Goal: Find specific page/section: Find specific page/section

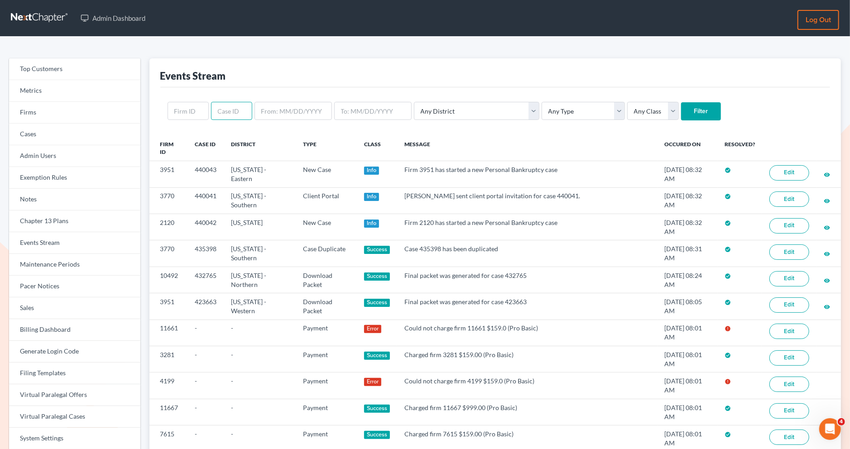
click at [234, 112] on input "text" at bounding box center [231, 111] width 41 height 18
paste input "[EMAIL_ADDRESS][DOMAIN_NAME]"
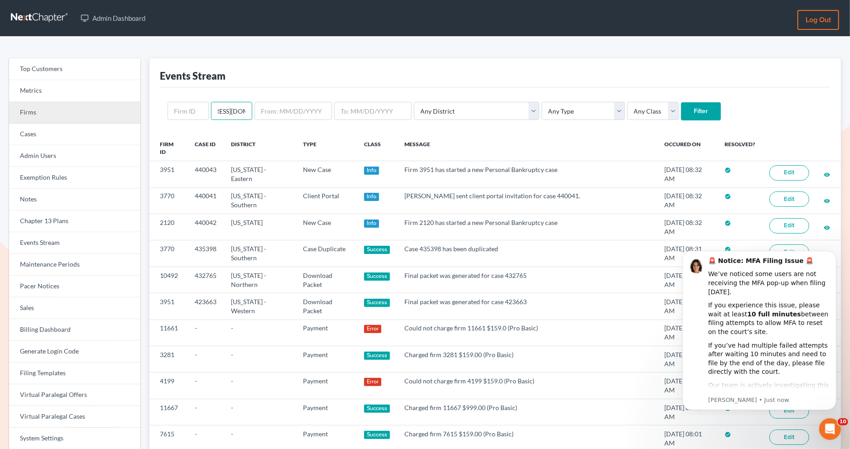
type input "hestes@esteslawpc.com"
click at [107, 113] on link "Firms" at bounding box center [74, 113] width 131 height 22
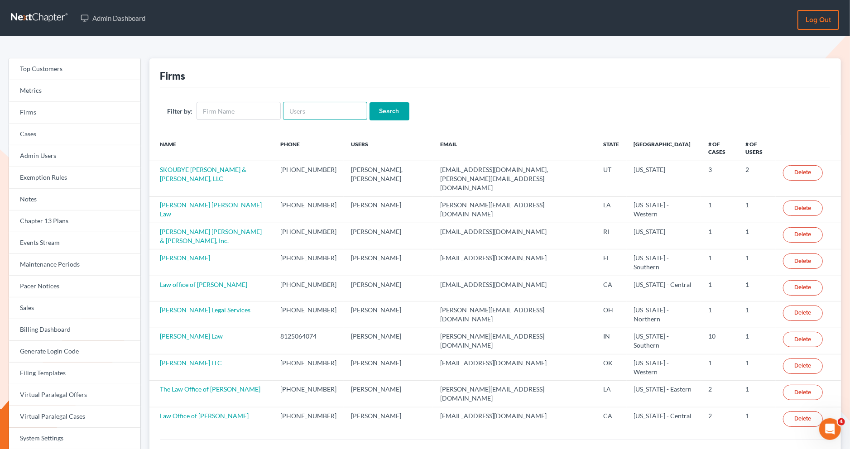
click at [295, 117] on input "text" at bounding box center [325, 111] width 84 height 18
paste input "hestes@esteslawpc.com"
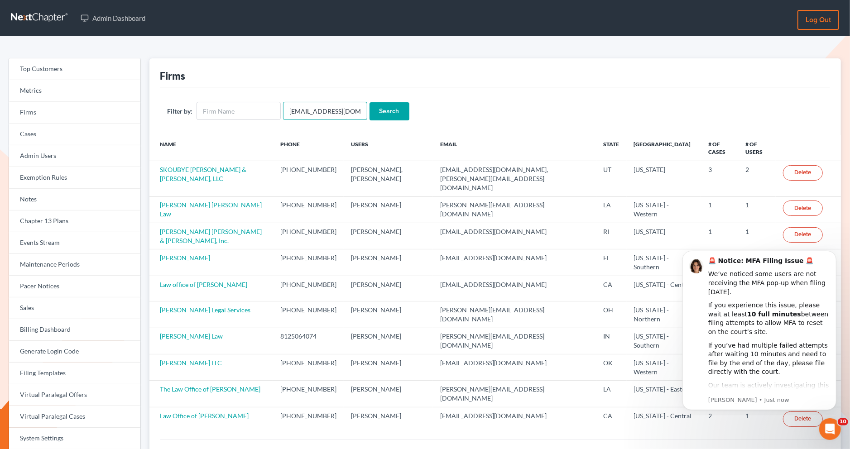
type input "hestes@esteslawpc.com"
click at [396, 104] on input "Search" at bounding box center [389, 111] width 40 height 18
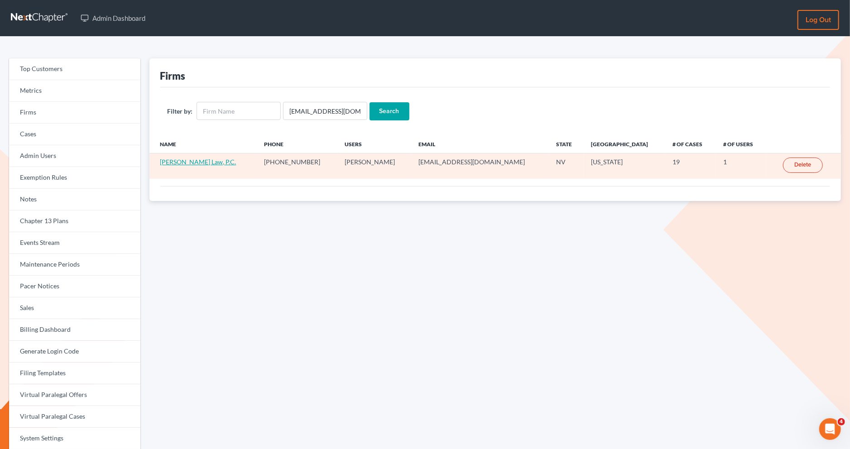
click at [189, 161] on link "[PERSON_NAME] Law, P.C." at bounding box center [198, 162] width 76 height 8
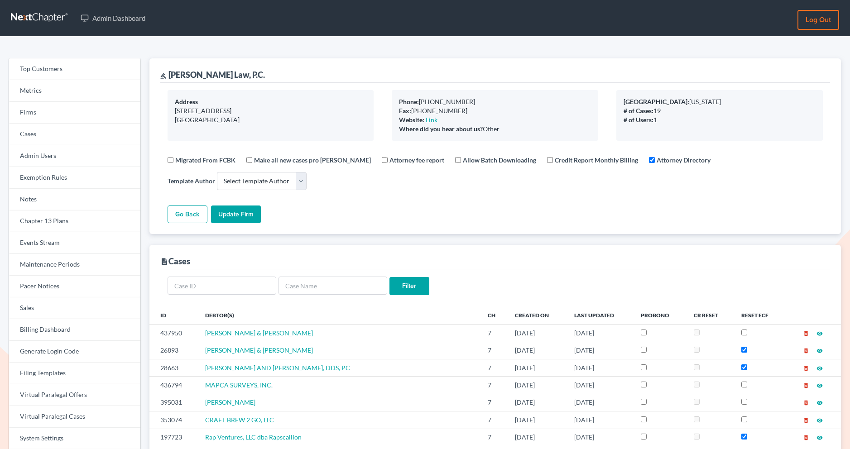
select select
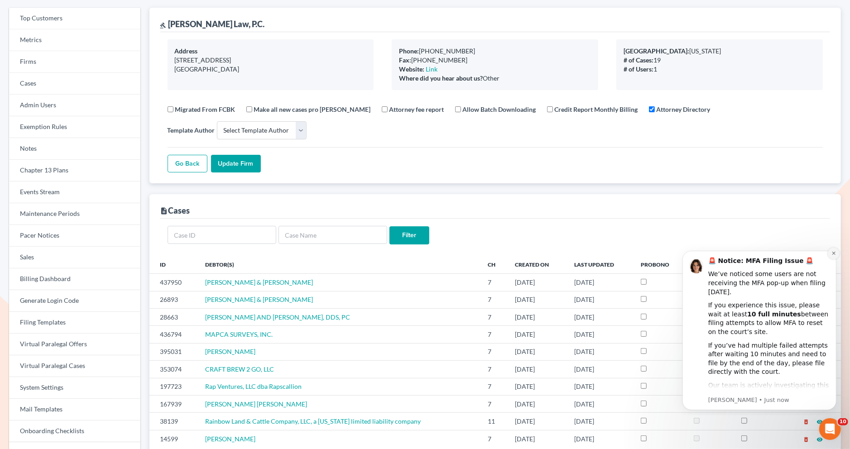
click at [835, 256] on button "Dismiss notification" at bounding box center [833, 253] width 12 height 12
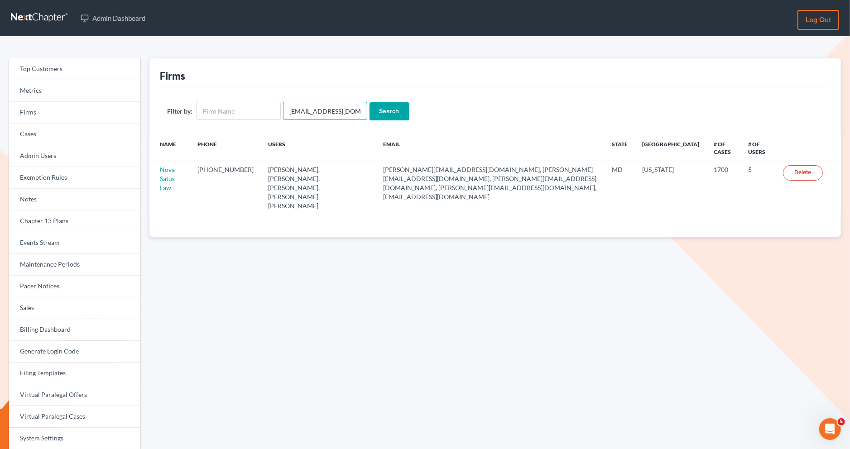
drag, startPoint x: 347, startPoint y: 112, endPoint x: 288, endPoint y: 112, distance: 59.3
click at [288, 112] on input "emabuena@gmail.com" at bounding box center [325, 111] width 84 height 18
paste input "[PERSON_NAME], P.L.L.C"
type input "[PERSON_NAME], P.L.L.C"
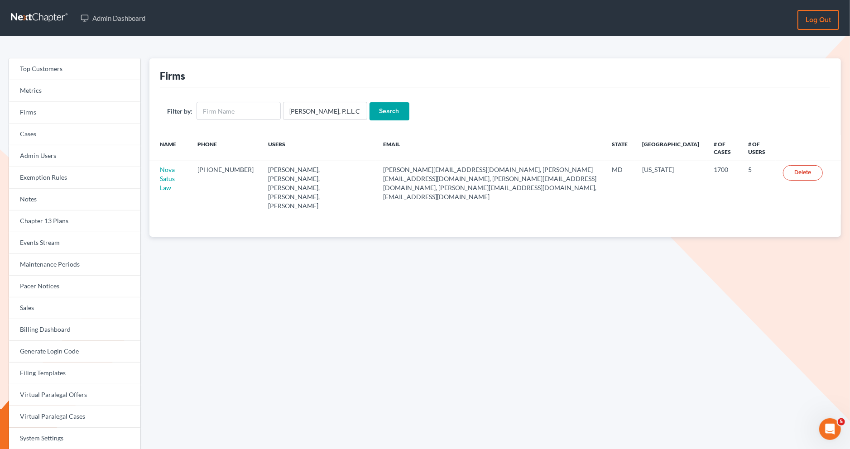
scroll to position [0, 0]
click at [382, 119] on input "Search" at bounding box center [389, 111] width 40 height 18
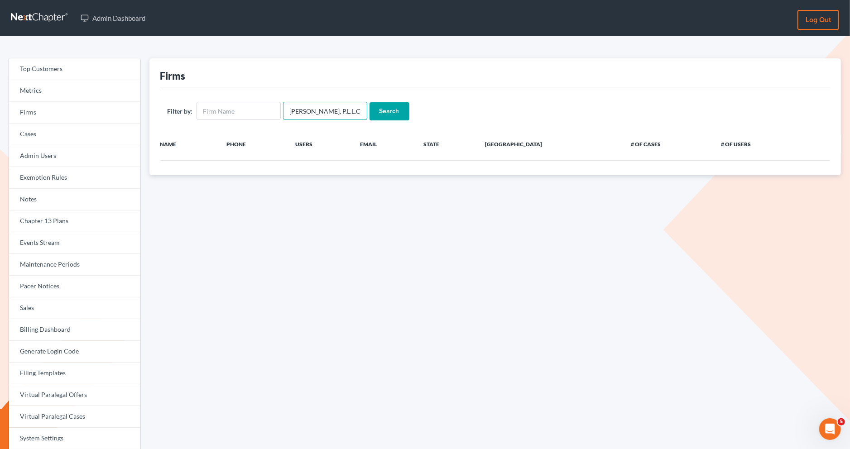
scroll to position [0, 9]
drag, startPoint x: 286, startPoint y: 106, endPoint x: 403, endPoint y: 107, distance: 117.7
click at [403, 107] on form "Filter by: [PERSON_NAME], P.L.L.C Search" at bounding box center [494, 111] width 655 height 19
click at [241, 105] on input "text" at bounding box center [238, 111] width 84 height 18
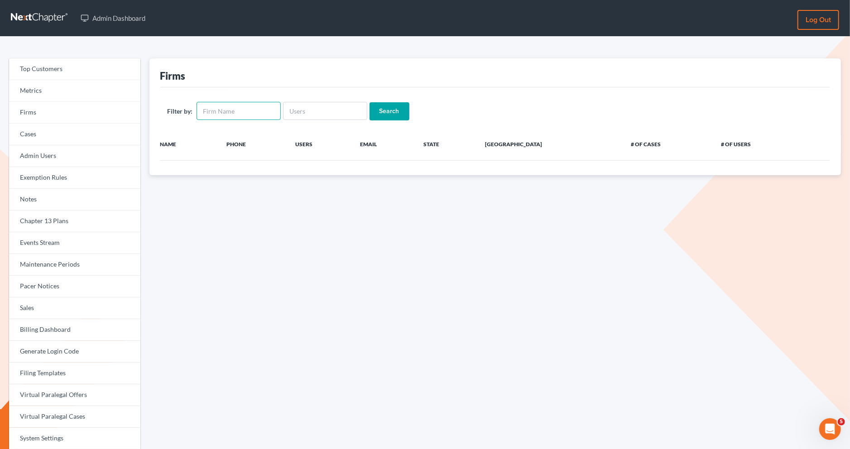
paste input "[PERSON_NAME], P.L.L.C"
type input "[PERSON_NAME], P.L.L.C"
click at [404, 108] on input "Search" at bounding box center [389, 111] width 40 height 18
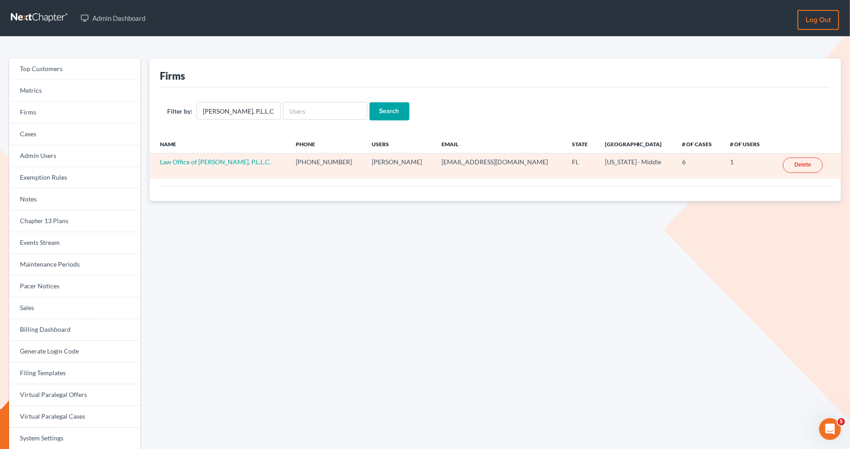
click at [247, 167] on td "Law Office of Mark Andrew James, P.L.L.C." at bounding box center [218, 165] width 139 height 25
click at [247, 163] on link "Law Office of Mark Andrew James, P.L.L.C." at bounding box center [215, 162] width 111 height 8
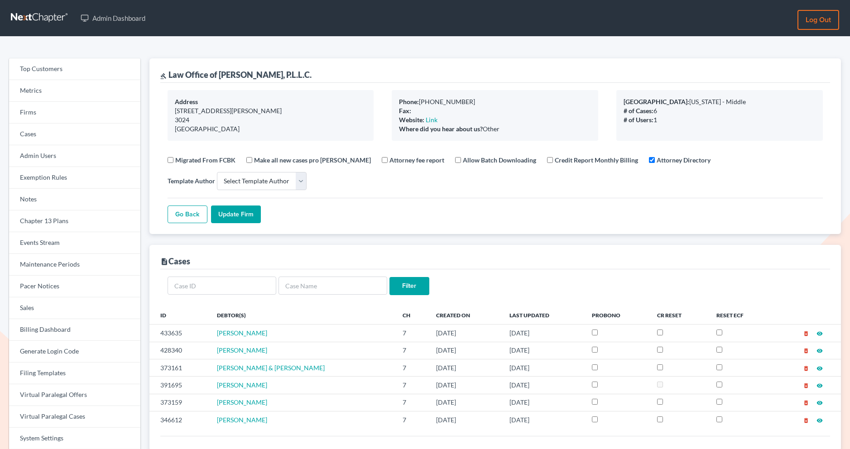
select select
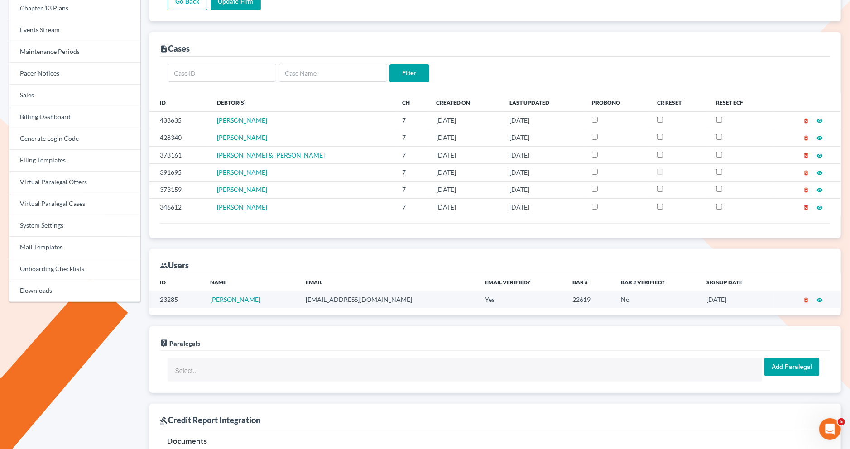
scroll to position [214, 0]
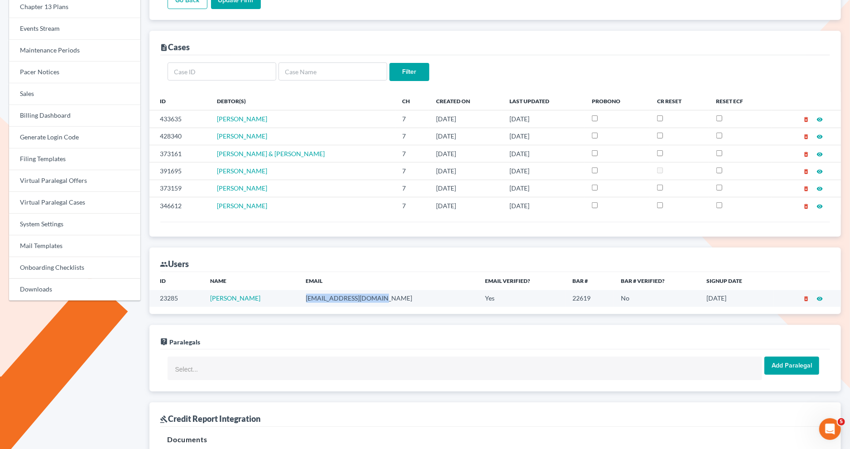
drag, startPoint x: 374, startPoint y: 301, endPoint x: 297, endPoint y: 294, distance: 77.7
click at [299, 294] on td "[EMAIL_ADDRESS][DOMAIN_NAME]" at bounding box center [388, 298] width 179 height 17
copy td "[EMAIL_ADDRESS][DOMAIN_NAME]"
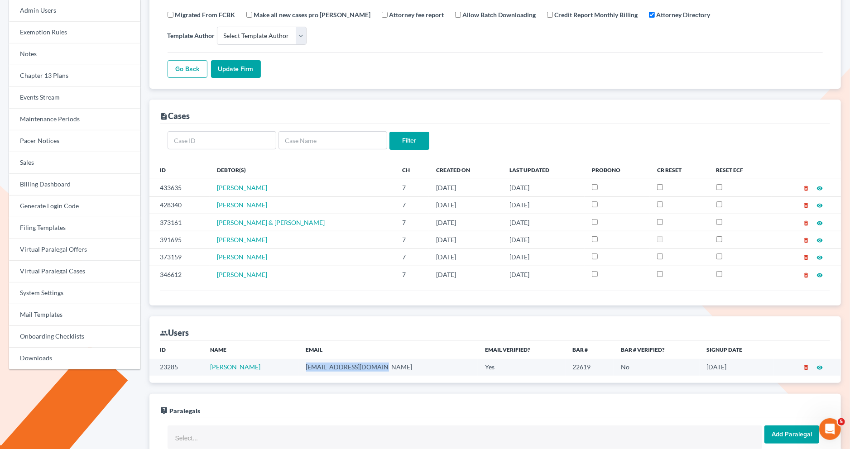
scroll to position [0, 0]
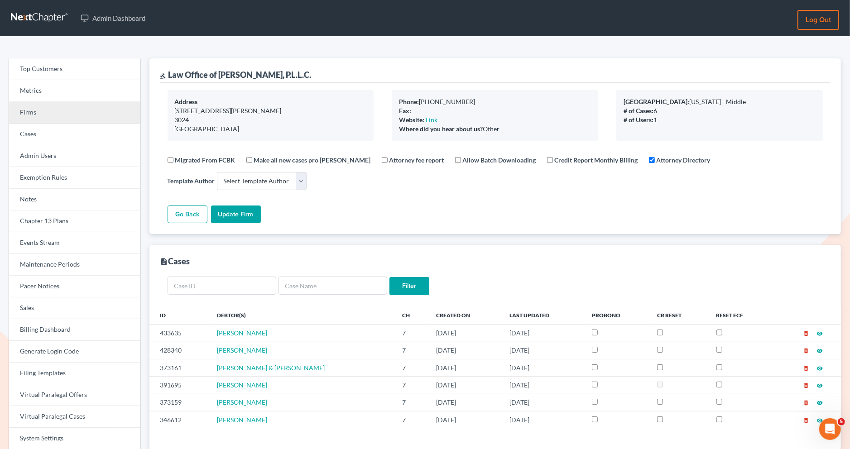
click at [84, 111] on link "Firms" at bounding box center [74, 113] width 131 height 22
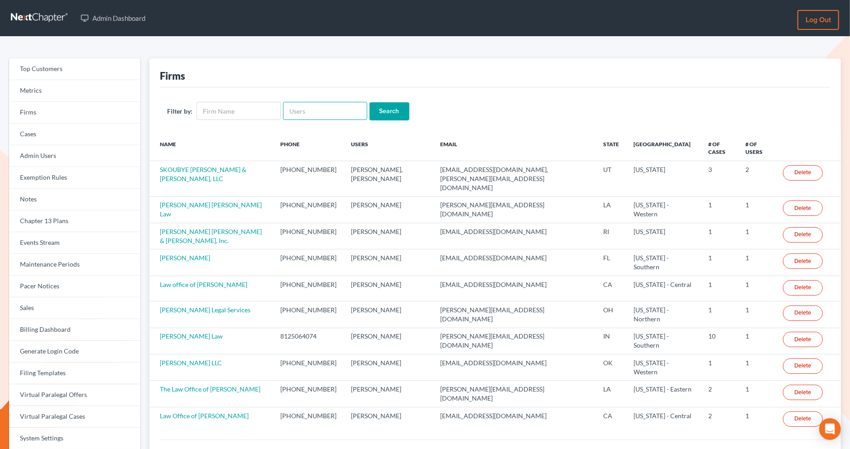
click at [341, 119] on input "text" at bounding box center [325, 111] width 84 height 18
paste input "[EMAIL_ADDRESS][DOMAIN_NAME]"
type input "carlajsingleton@gmail.com"
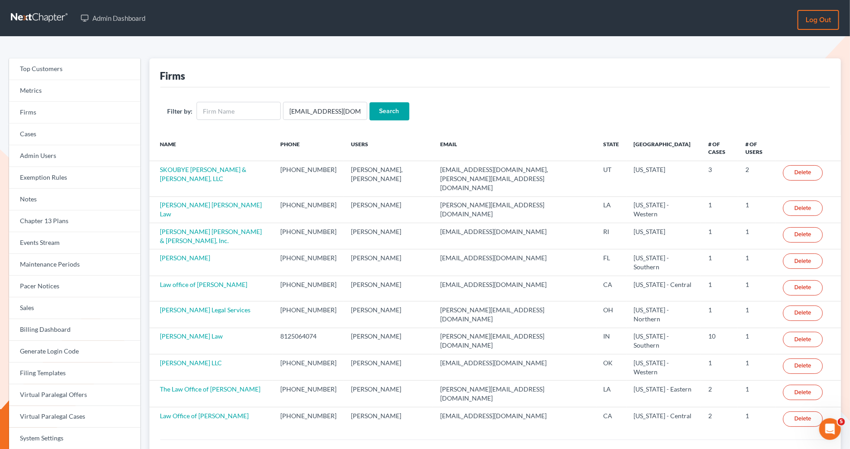
click at [379, 109] on input "Search" at bounding box center [389, 111] width 40 height 18
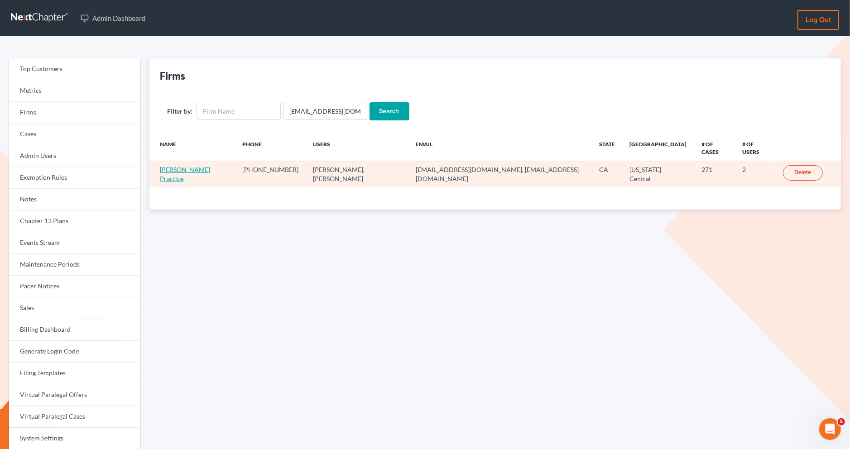
click at [207, 166] on link "Douglas Law Practice" at bounding box center [185, 174] width 50 height 17
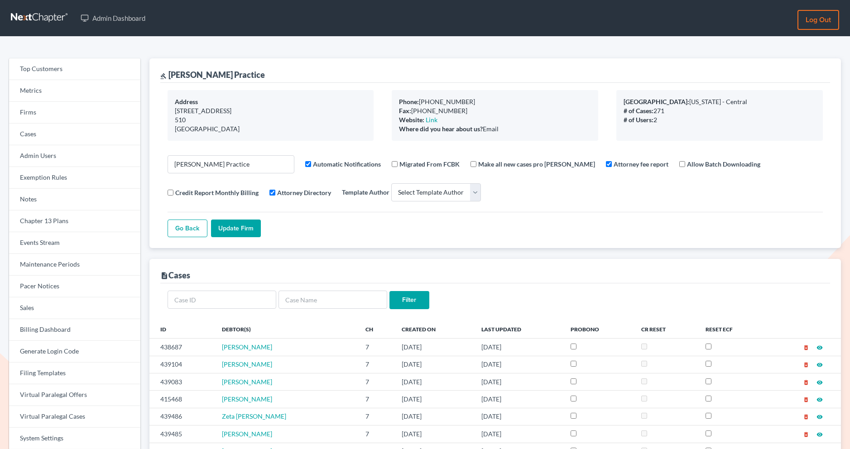
select select
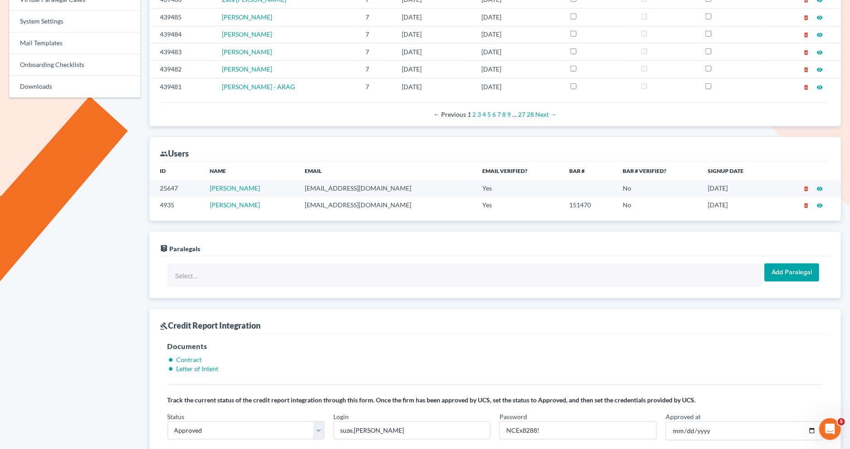
scroll to position [370, 0]
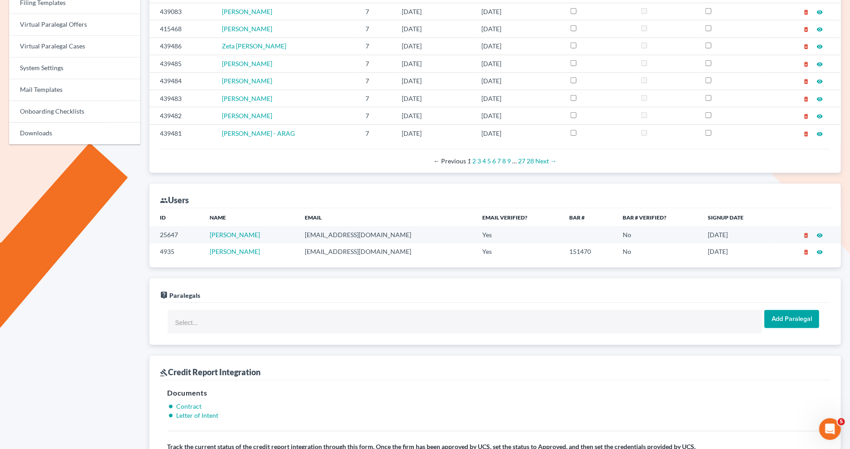
drag, startPoint x: 267, startPoint y: 234, endPoint x: 197, endPoint y: 234, distance: 69.7
click at [197, 234] on tr "25647 [PERSON_NAME] [EMAIL_ADDRESS][DOMAIN_NAME] Yes No [DATE] delete_forever v…" at bounding box center [495, 234] width 692 height 17
copy tr "[PERSON_NAME]"
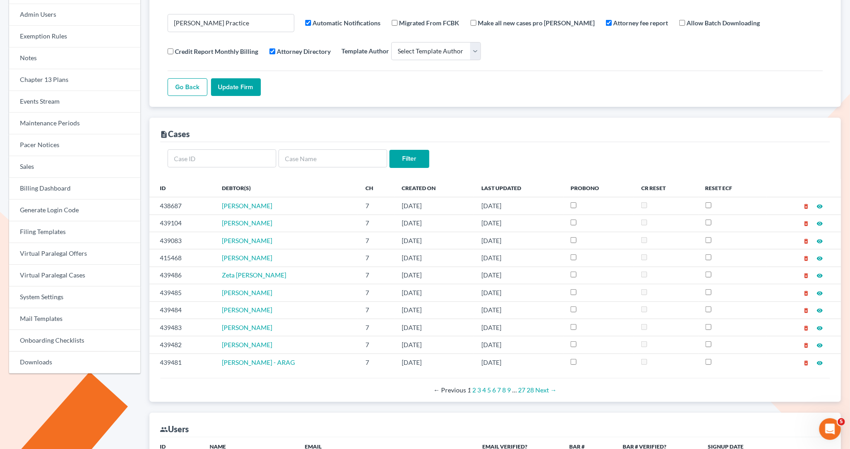
scroll to position [0, 0]
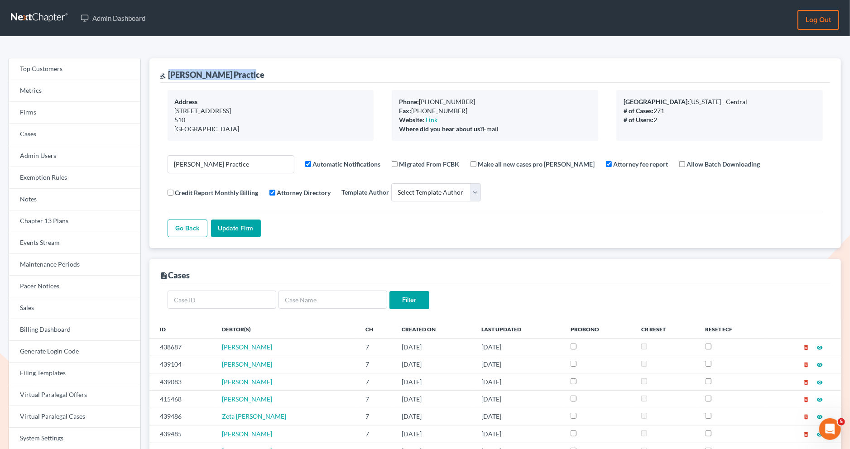
drag, startPoint x: 254, startPoint y: 72, endPoint x: 167, endPoint y: 70, distance: 86.9
click at [167, 70] on div "gavel [PERSON_NAME] Practice" at bounding box center [495, 70] width 670 height 24
copy div "[PERSON_NAME] Practice"
click at [90, 133] on link "Cases" at bounding box center [74, 135] width 131 height 22
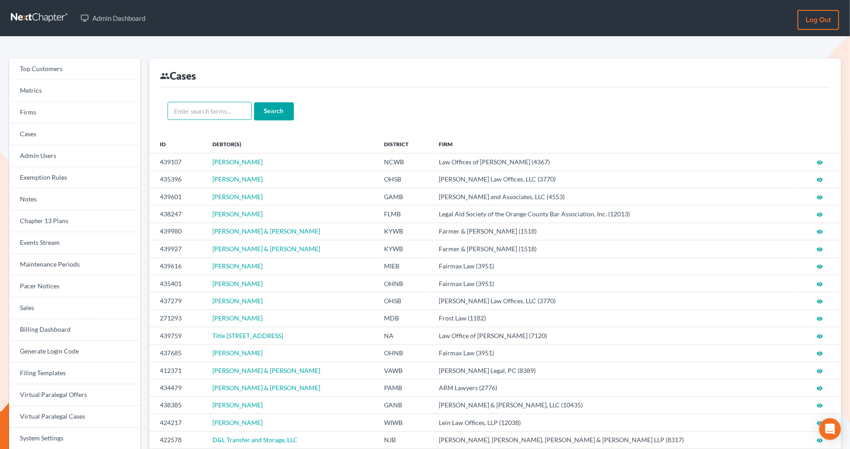
click at [218, 114] on input "text" at bounding box center [209, 111] width 84 height 18
click at [47, 115] on link "Firms" at bounding box center [74, 113] width 131 height 22
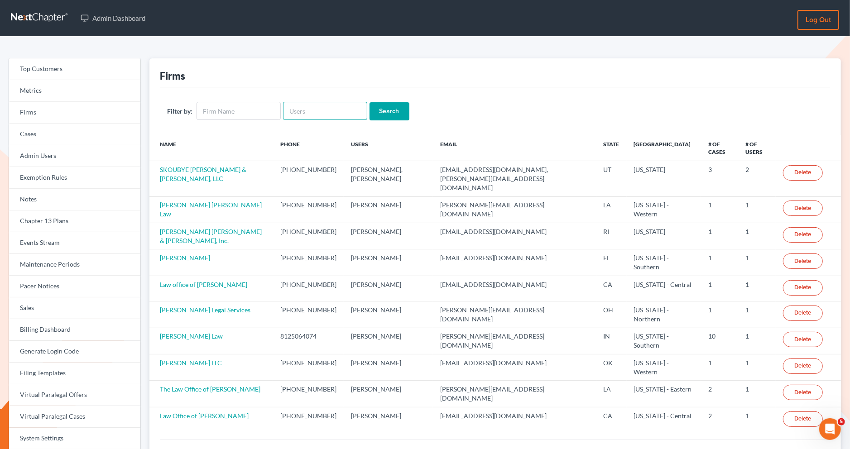
click at [295, 117] on input "text" at bounding box center [325, 111] width 84 height 18
paste input "[PERSON_NAME][EMAIL_ADDRESS][DOMAIN_NAME]"
type input "[PERSON_NAME][EMAIL_ADDRESS][DOMAIN_NAME]"
click at [384, 116] on input "Search" at bounding box center [389, 111] width 40 height 18
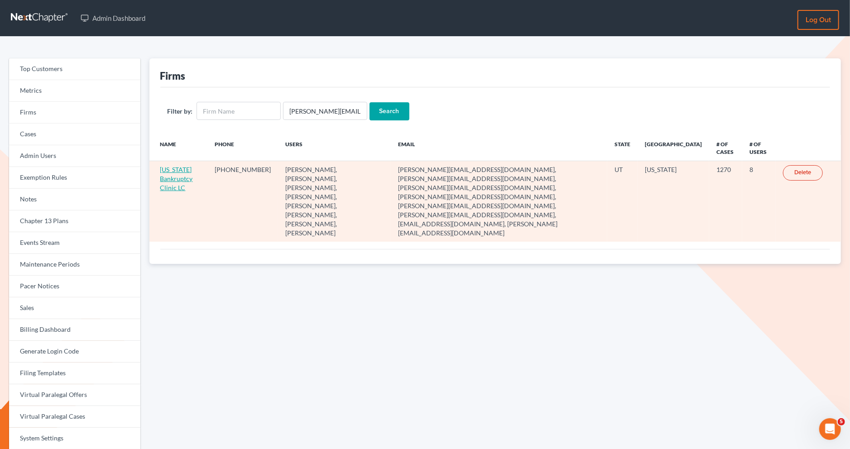
click at [172, 175] on link "[US_STATE] Bankruptcy Clinic LC" at bounding box center [176, 179] width 33 height 26
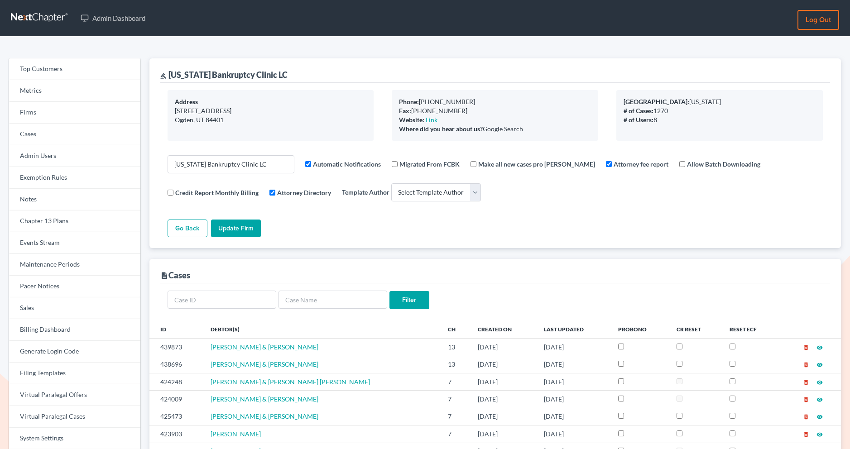
select select
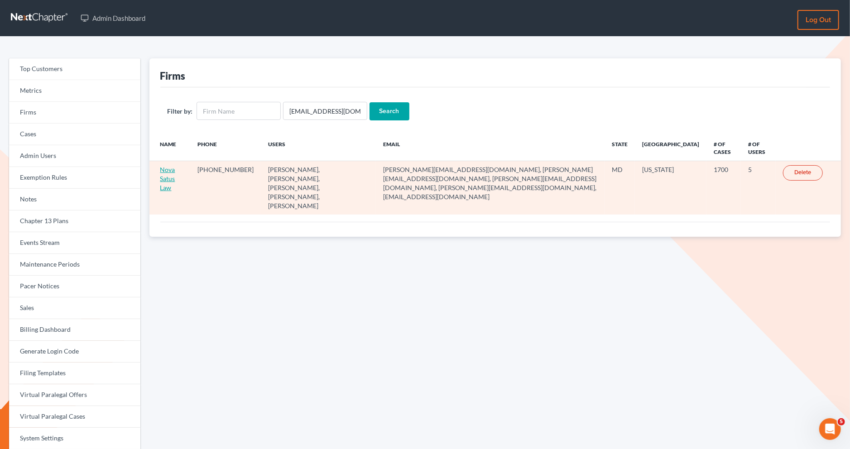
click at [168, 167] on link "Nova Satus Law" at bounding box center [167, 179] width 15 height 26
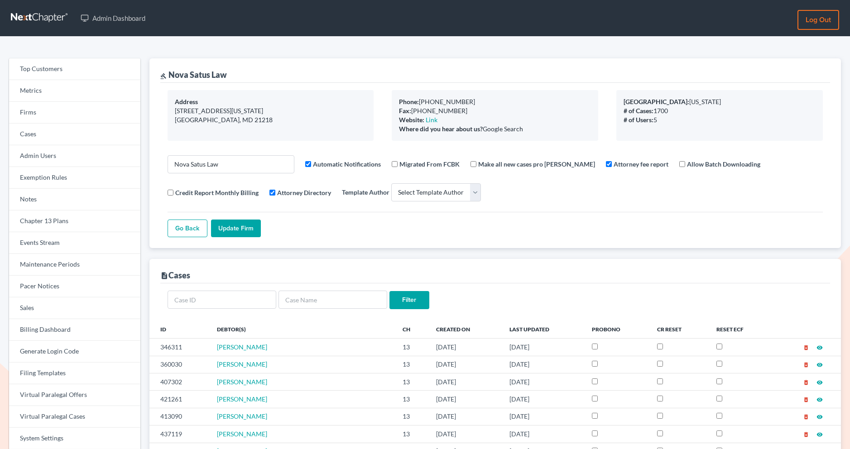
select select
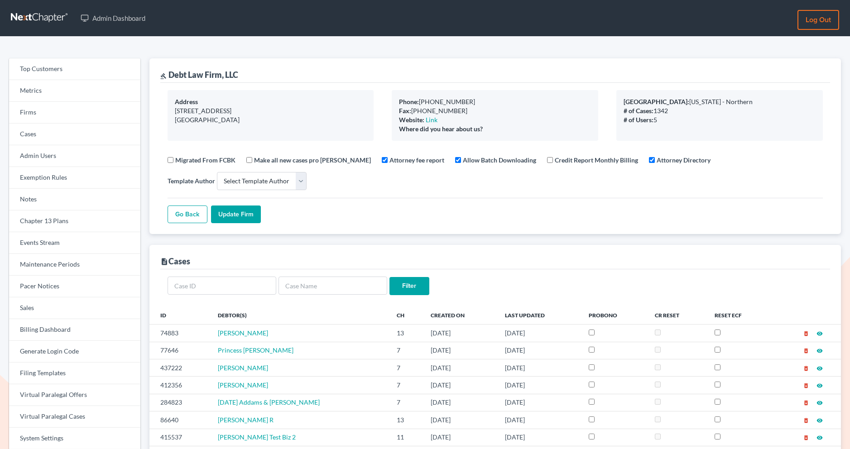
select select
